Goal: Information Seeking & Learning: Learn about a topic

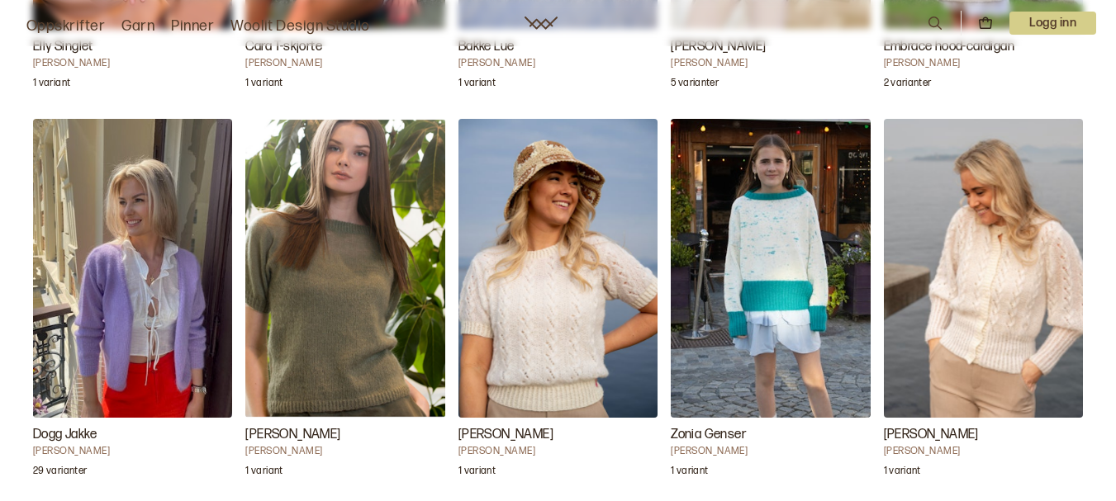
scroll to position [6608, 0]
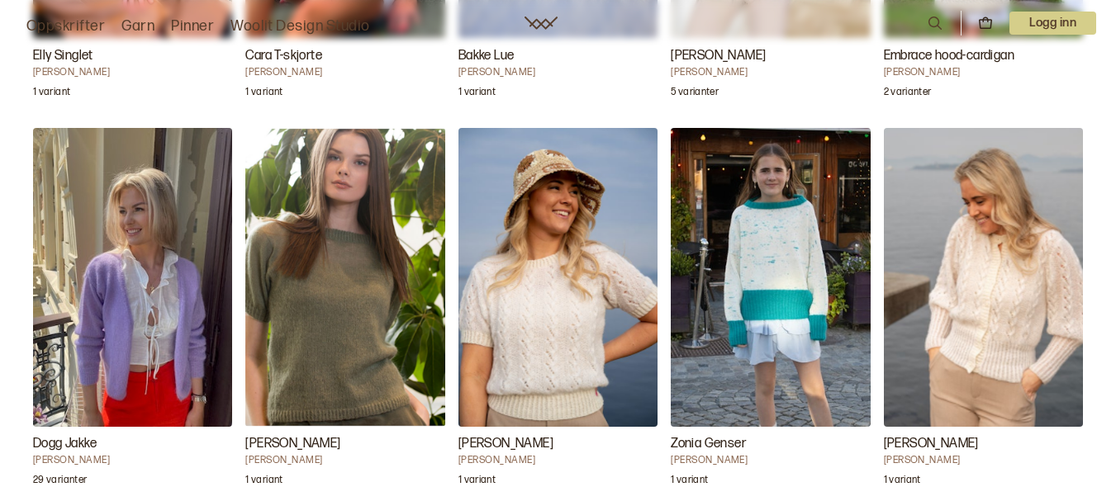
click at [1033, 328] on img "Kira Cardigan" at bounding box center [983, 277] width 199 height 299
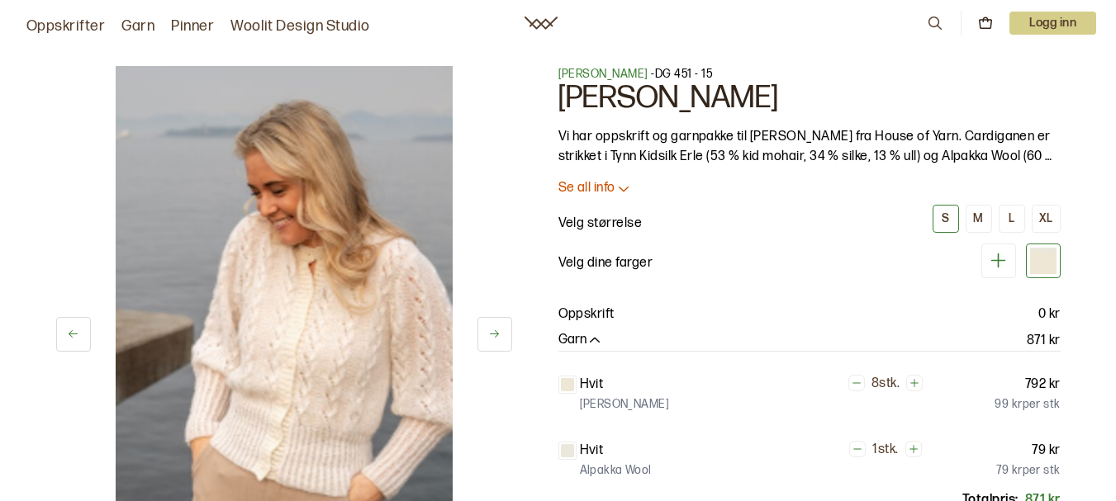
click at [565, 181] on p "Se all info" at bounding box center [586, 188] width 57 height 17
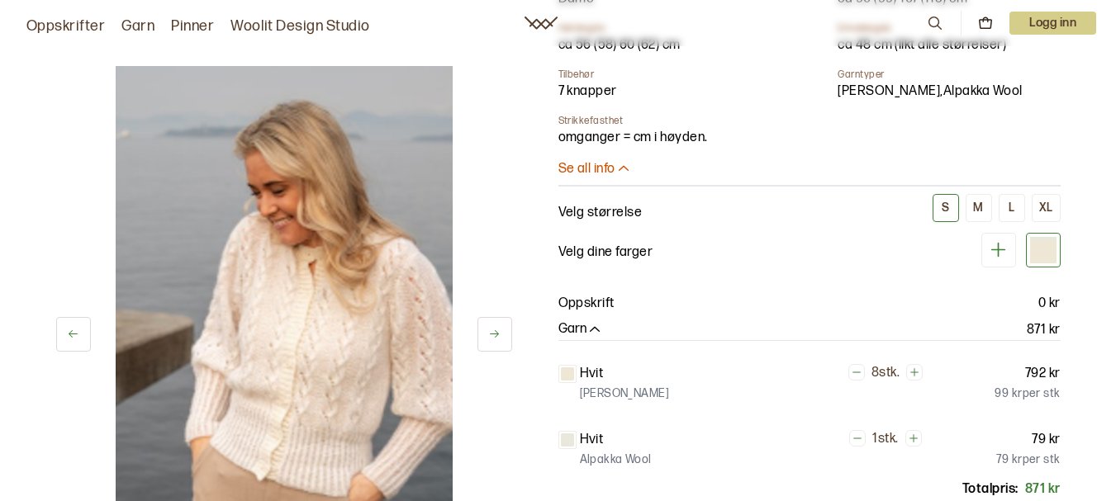
scroll to position [578, 0]
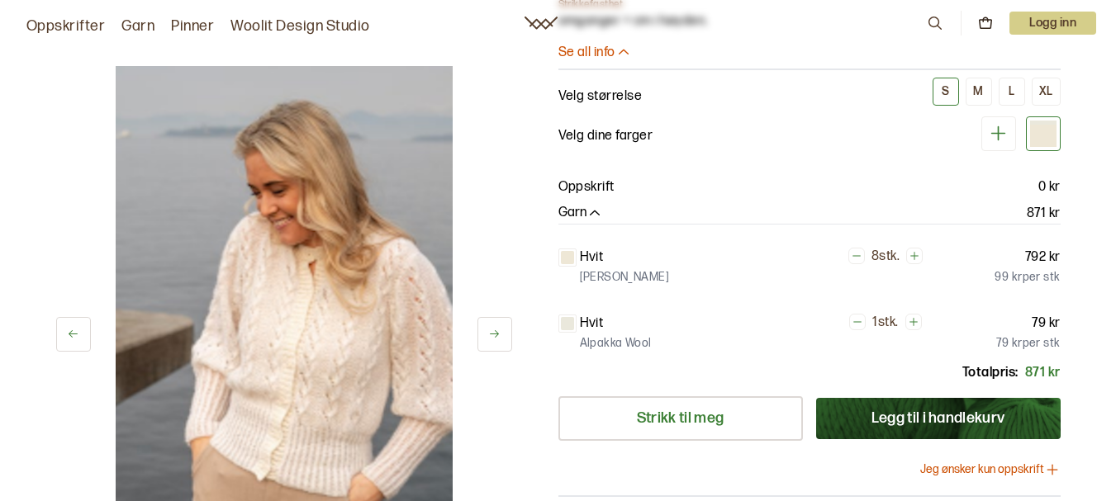
click at [495, 339] on icon at bounding box center [494, 334] width 12 height 12
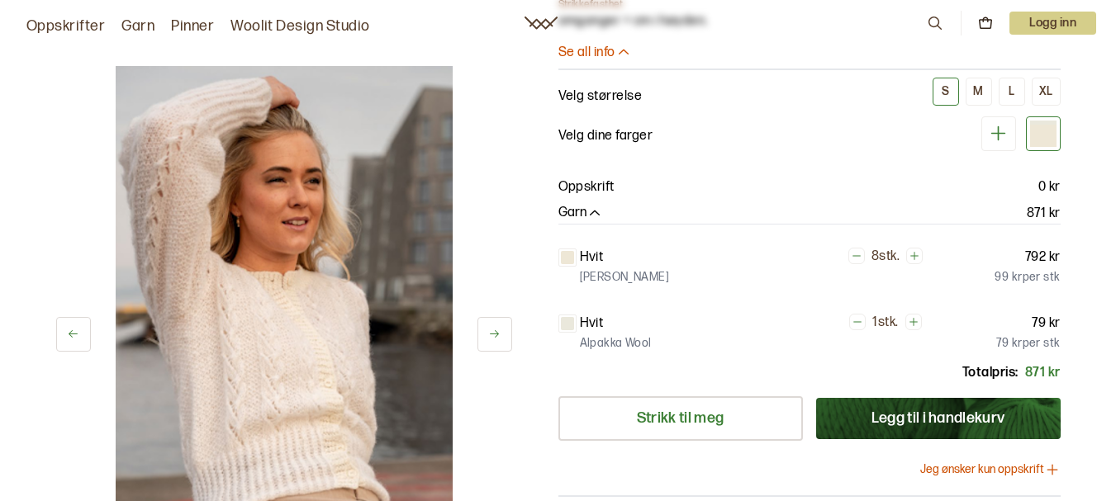
click at [495, 338] on icon at bounding box center [494, 334] width 12 height 12
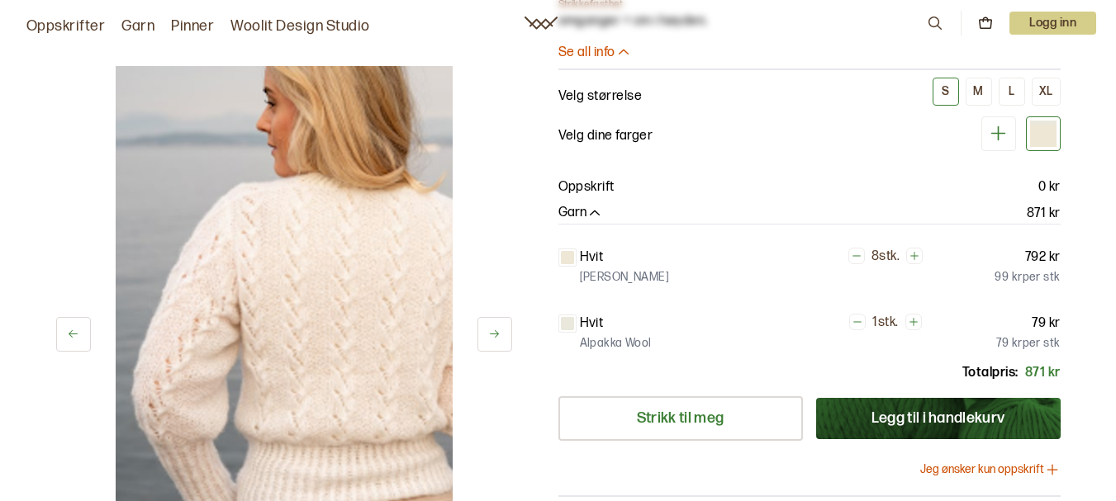
click at [495, 338] on icon at bounding box center [494, 334] width 12 height 12
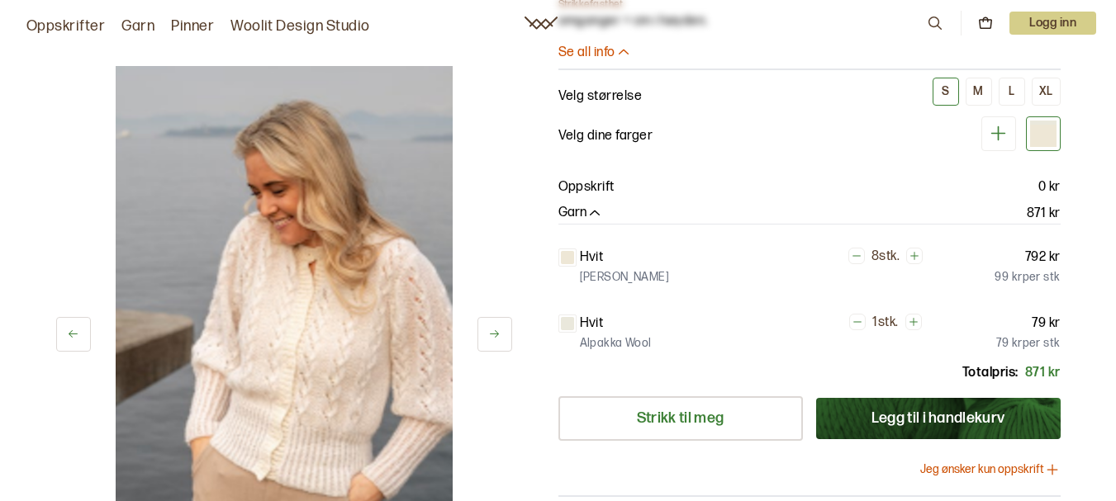
scroll to position [743, 0]
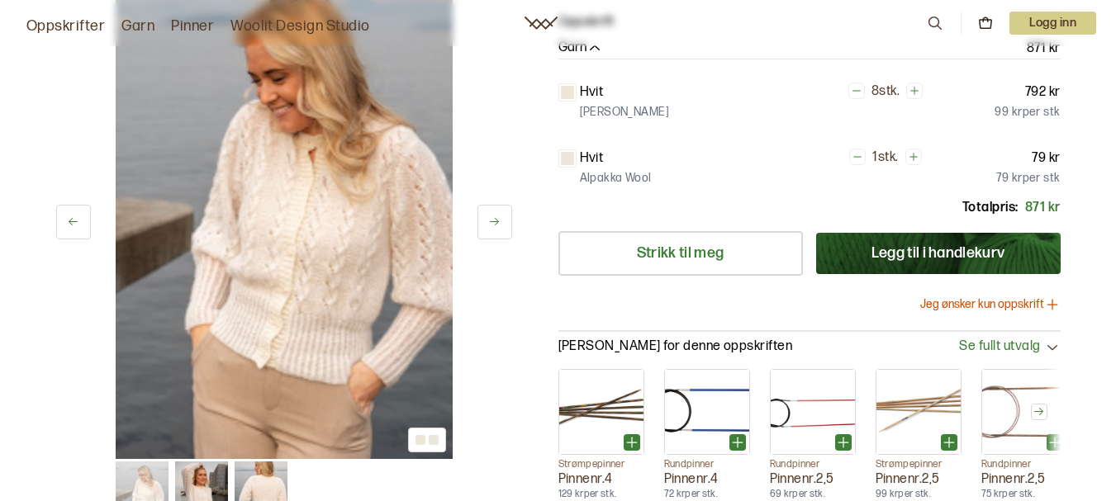
click at [496, 228] on icon at bounding box center [494, 222] width 12 height 12
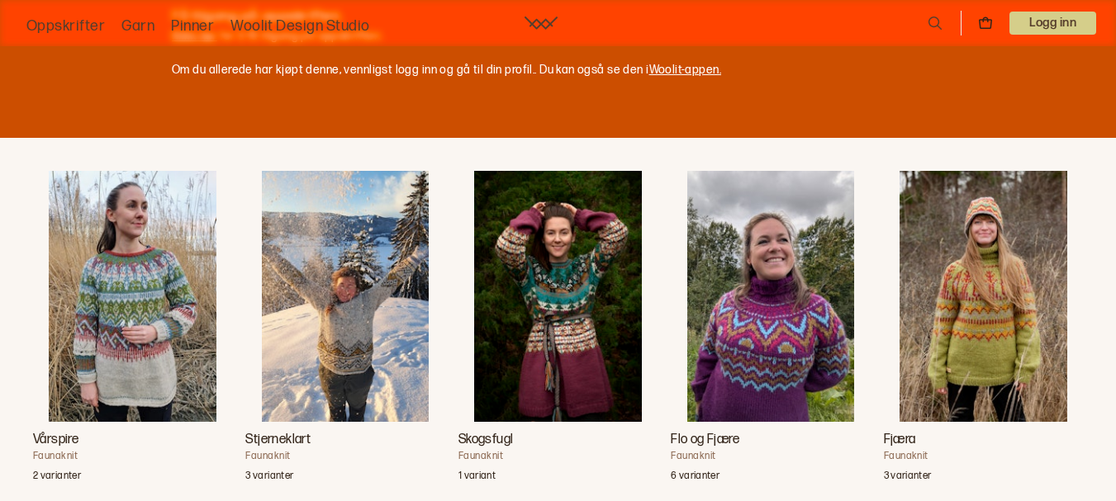
scroll to position [1239, 0]
